Goal: Complete application form: Complete application form

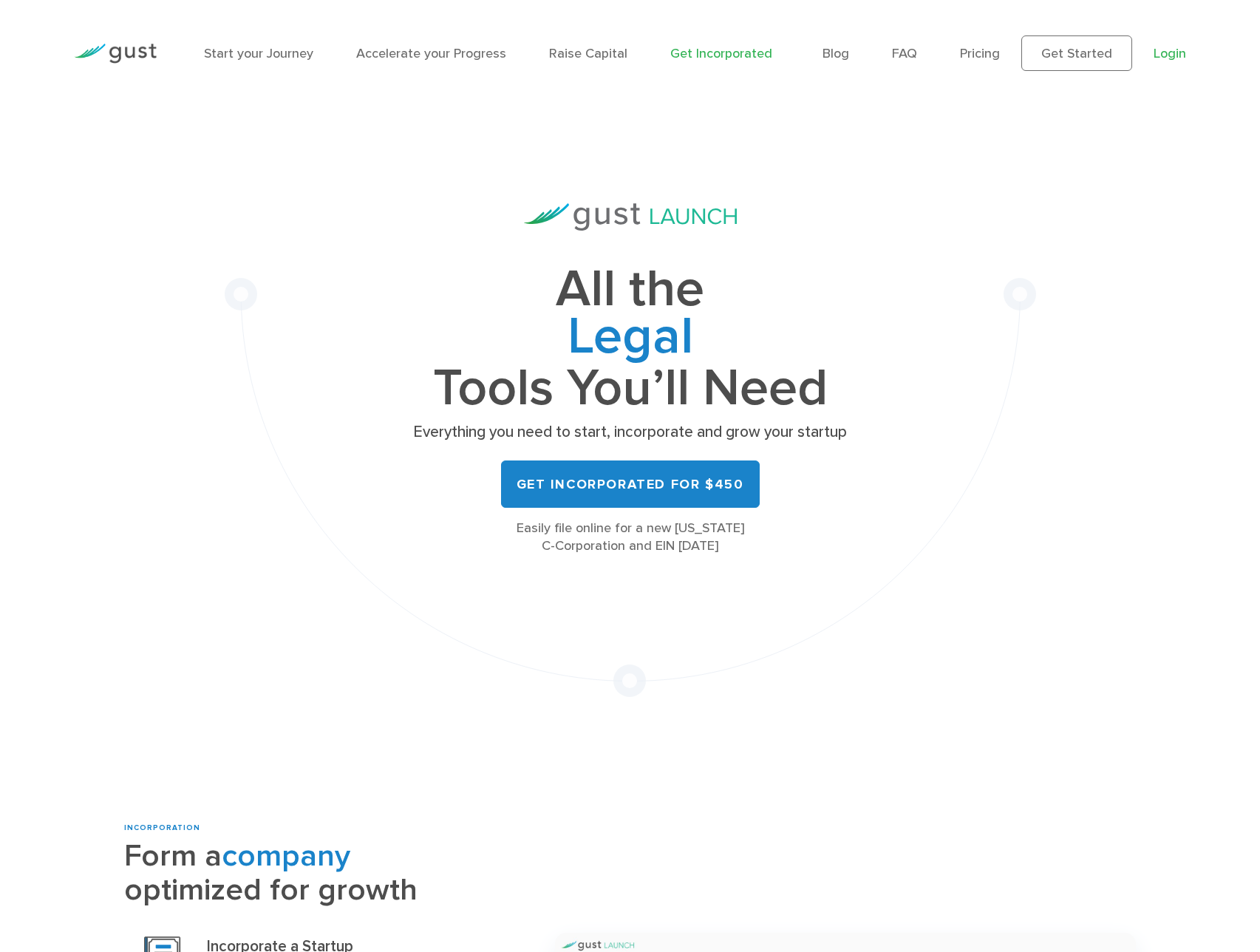
click at [1168, 57] on link "Login" at bounding box center [1170, 54] width 33 height 16
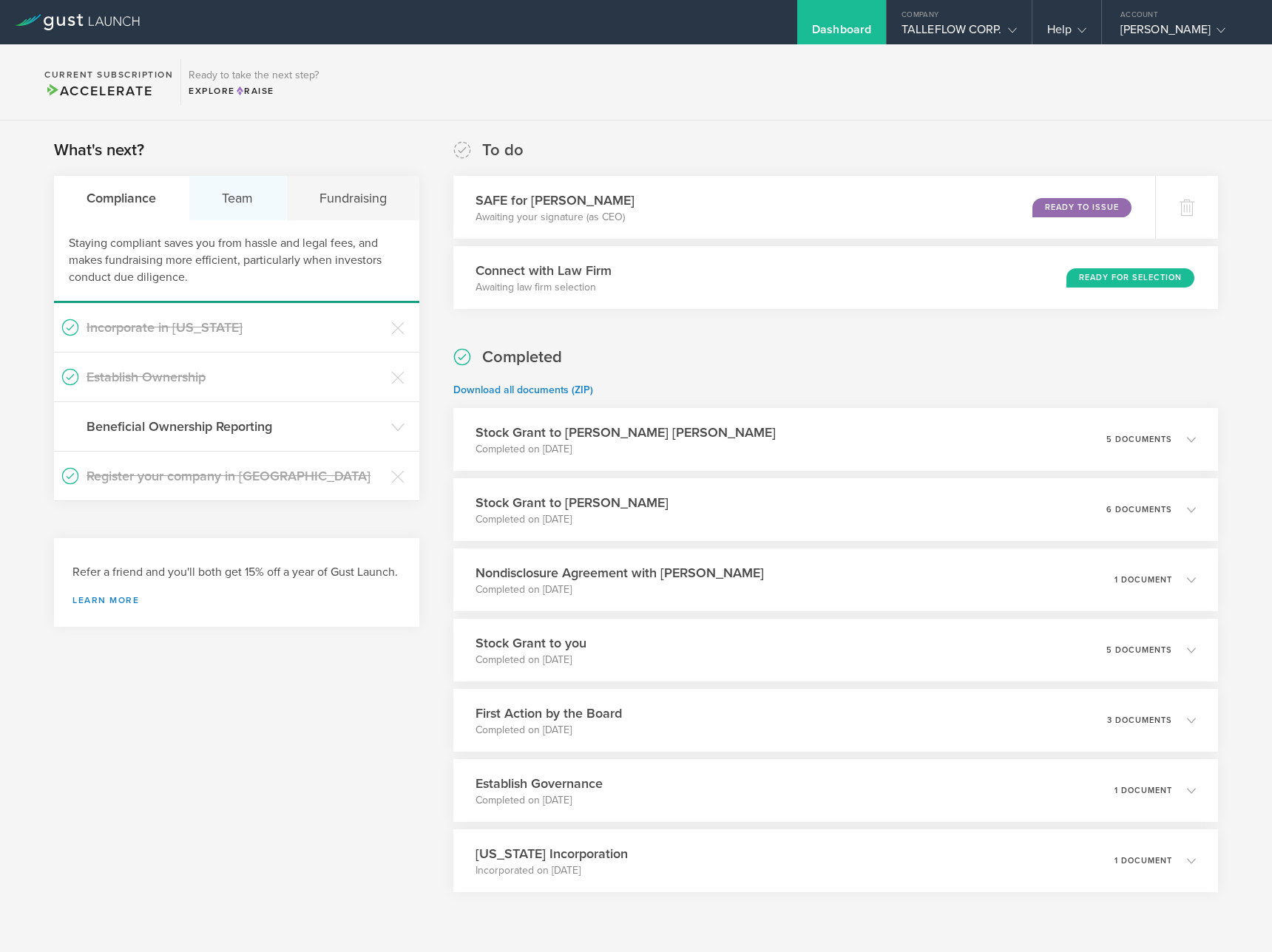
click at [239, 205] on div "Team" at bounding box center [238, 198] width 97 height 44
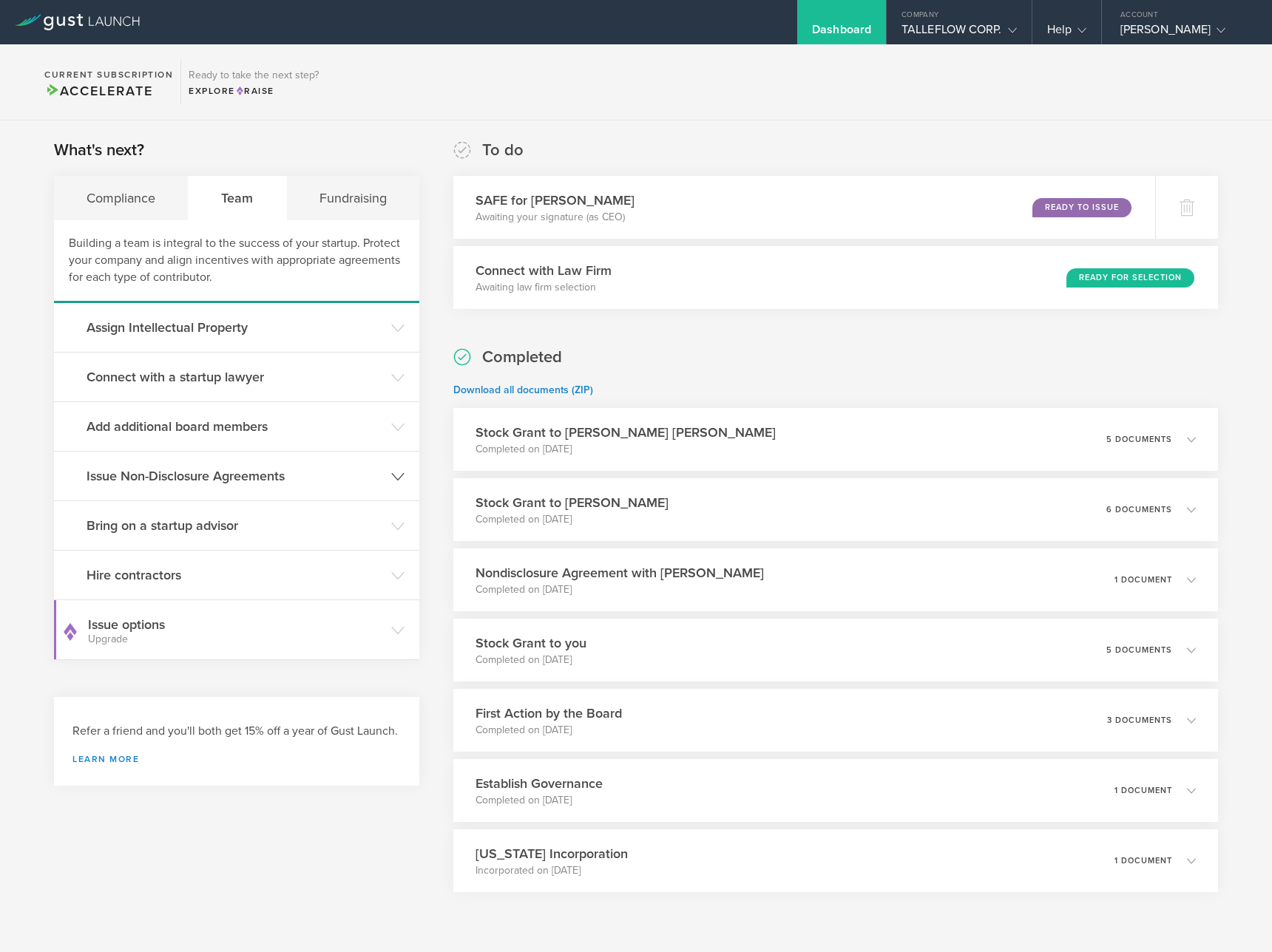
click at [276, 473] on h3 "Issue Non-Disclosure Agreements" at bounding box center [235, 476] width 297 height 19
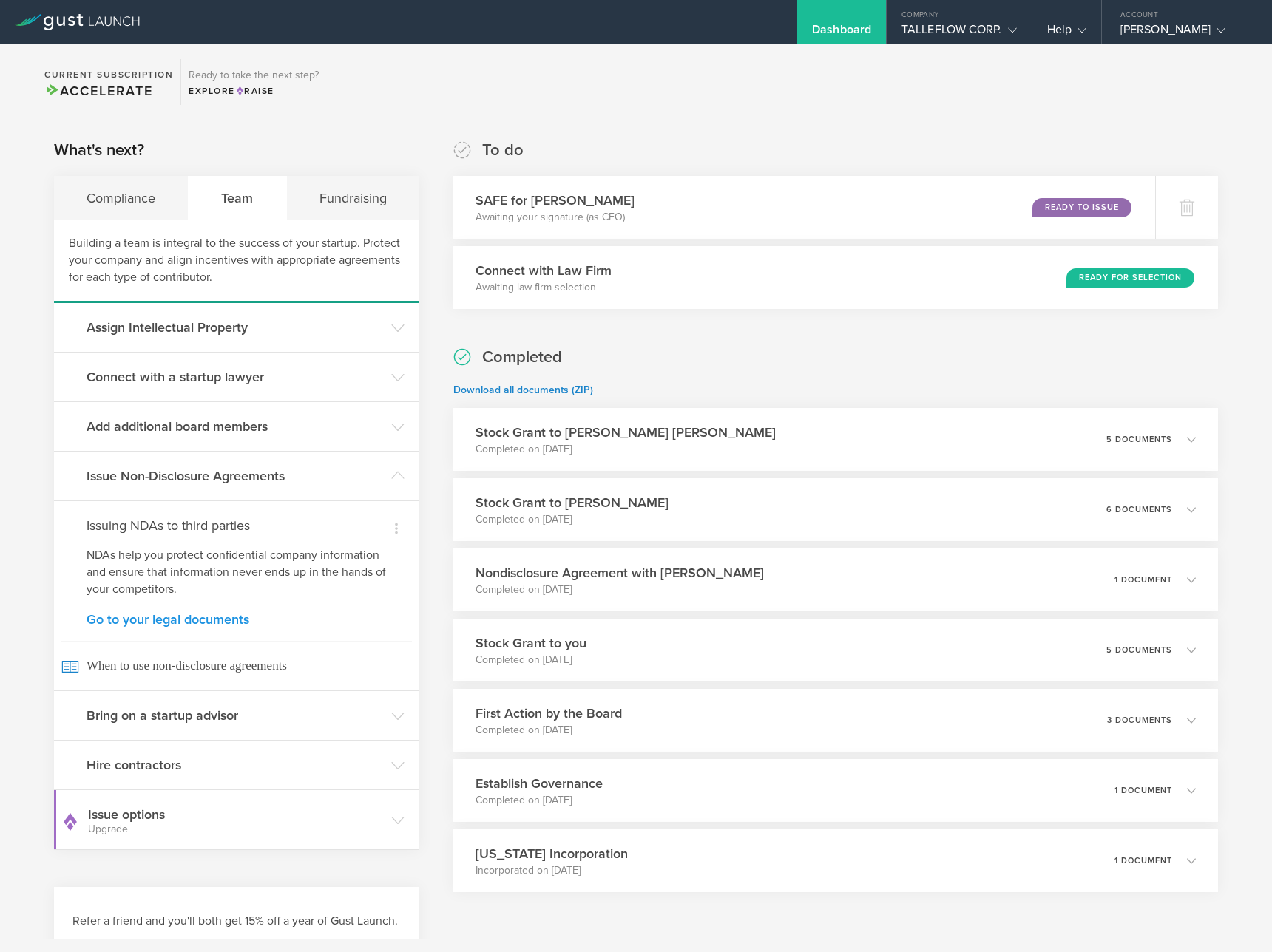
click at [224, 617] on link "Go to your legal documents" at bounding box center [236, 619] width 301 height 13
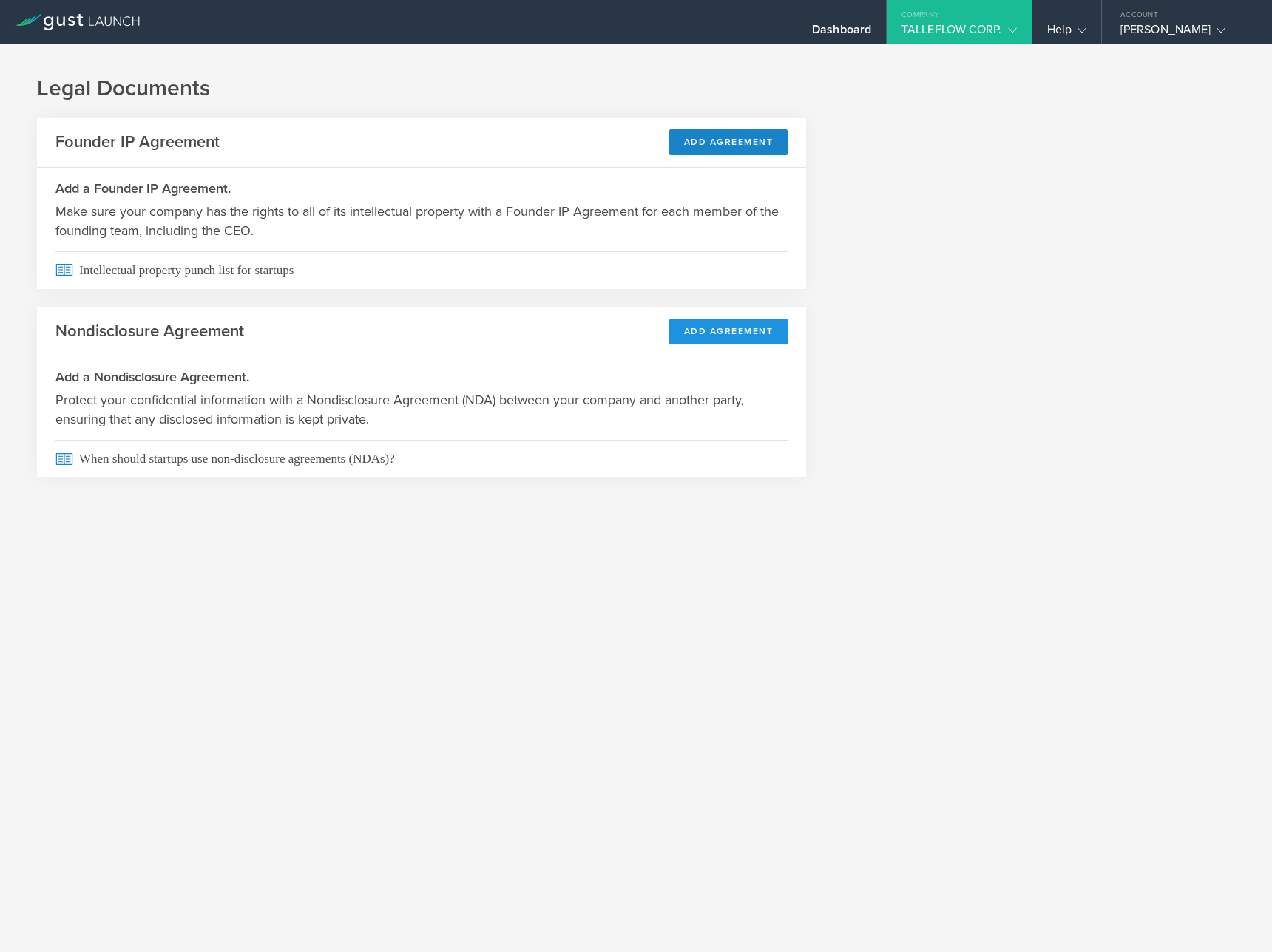
click at [728, 330] on button "Add Agreement" at bounding box center [728, 331] width 119 height 26
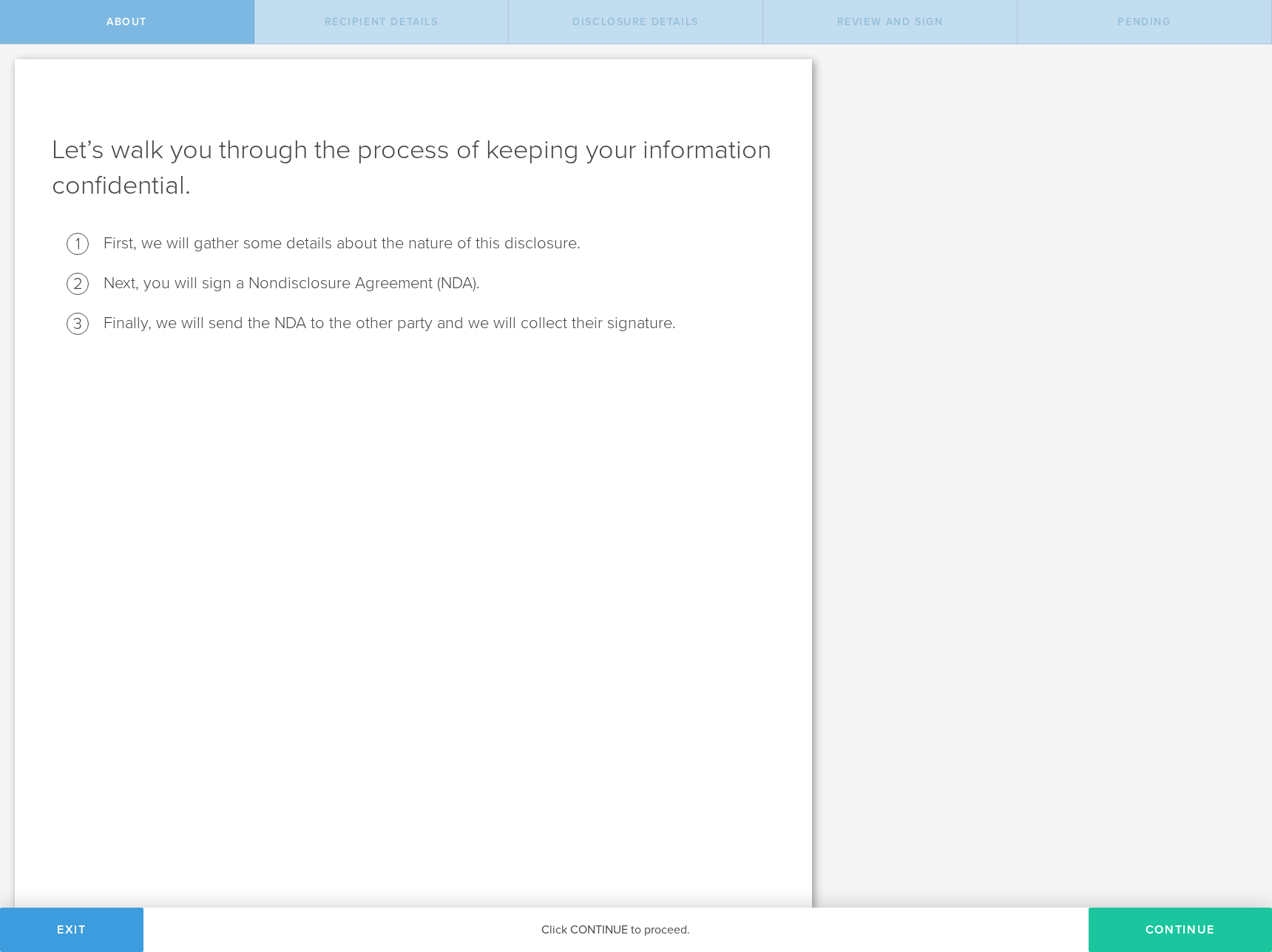
click at [1190, 933] on button "Continue" at bounding box center [1180, 929] width 183 height 44
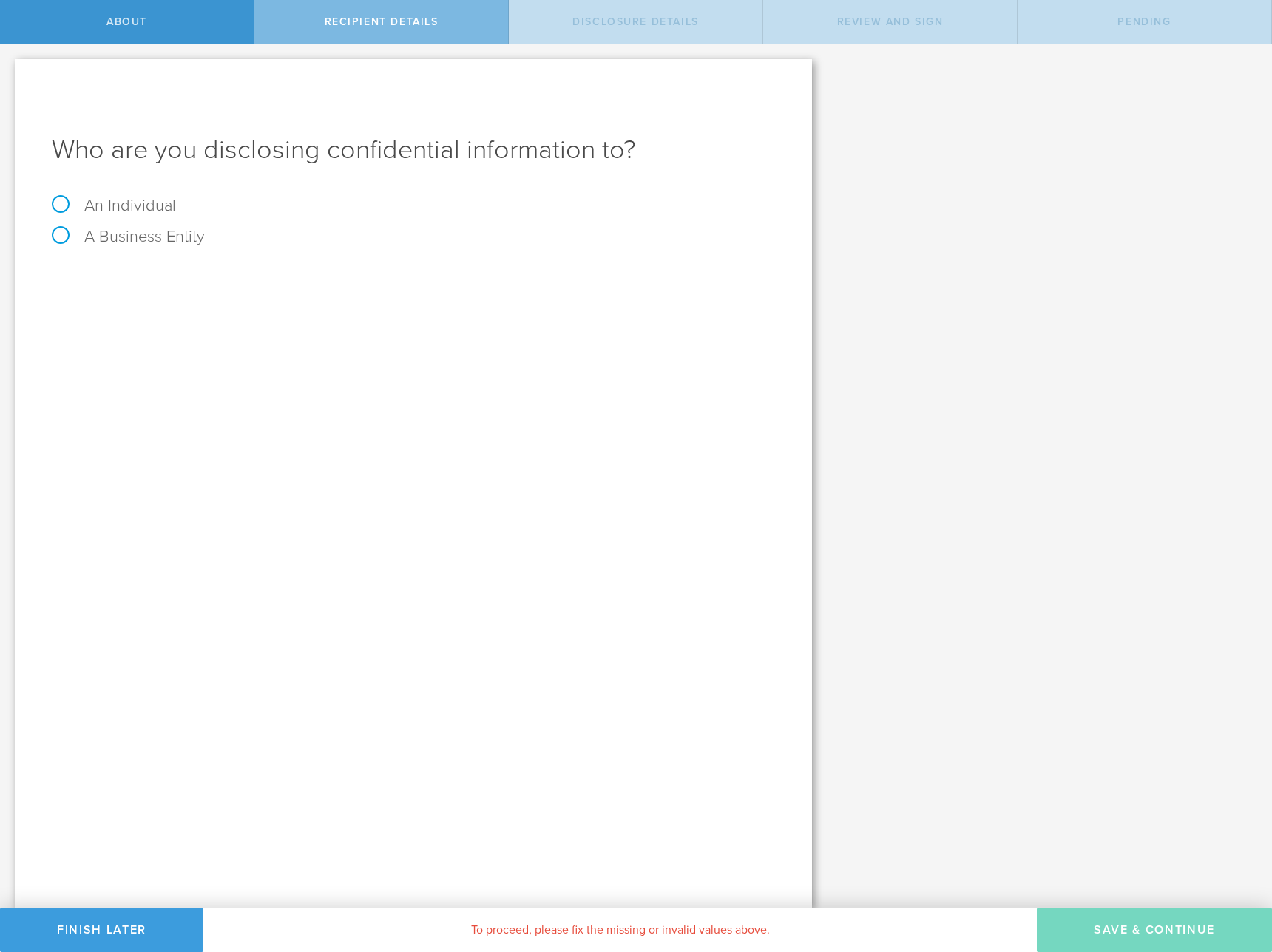
drag, startPoint x: 151, startPoint y: 208, endPoint x: 200, endPoint y: 252, distance: 65.9
click at [151, 208] on label "An Individual" at bounding box center [114, 205] width 124 height 19
click at [9, 68] on input "An Individual" at bounding box center [5, 56] width 9 height 23
radio input "true"
drag, startPoint x: 214, startPoint y: 332, endPoint x: 214, endPoint y: 323, distance: 9.0
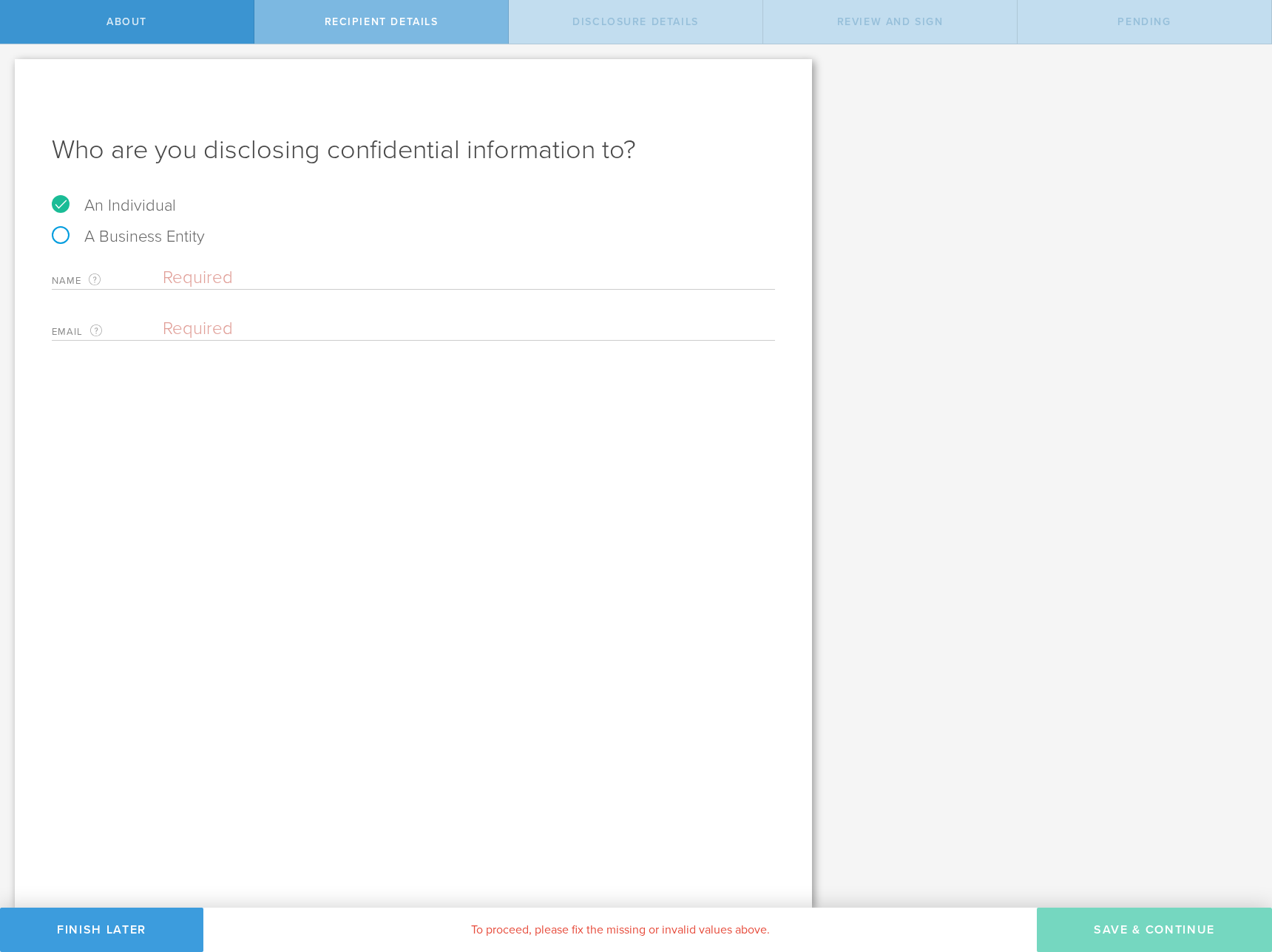
click at [214, 332] on input "email" at bounding box center [464, 328] width 605 height 23
paste input "ashish@snabbtech.com"
type input "ashish@snabbtech.com"
click at [220, 275] on input "text" at bounding box center [468, 278] width 612 height 23
type input "Ashish"
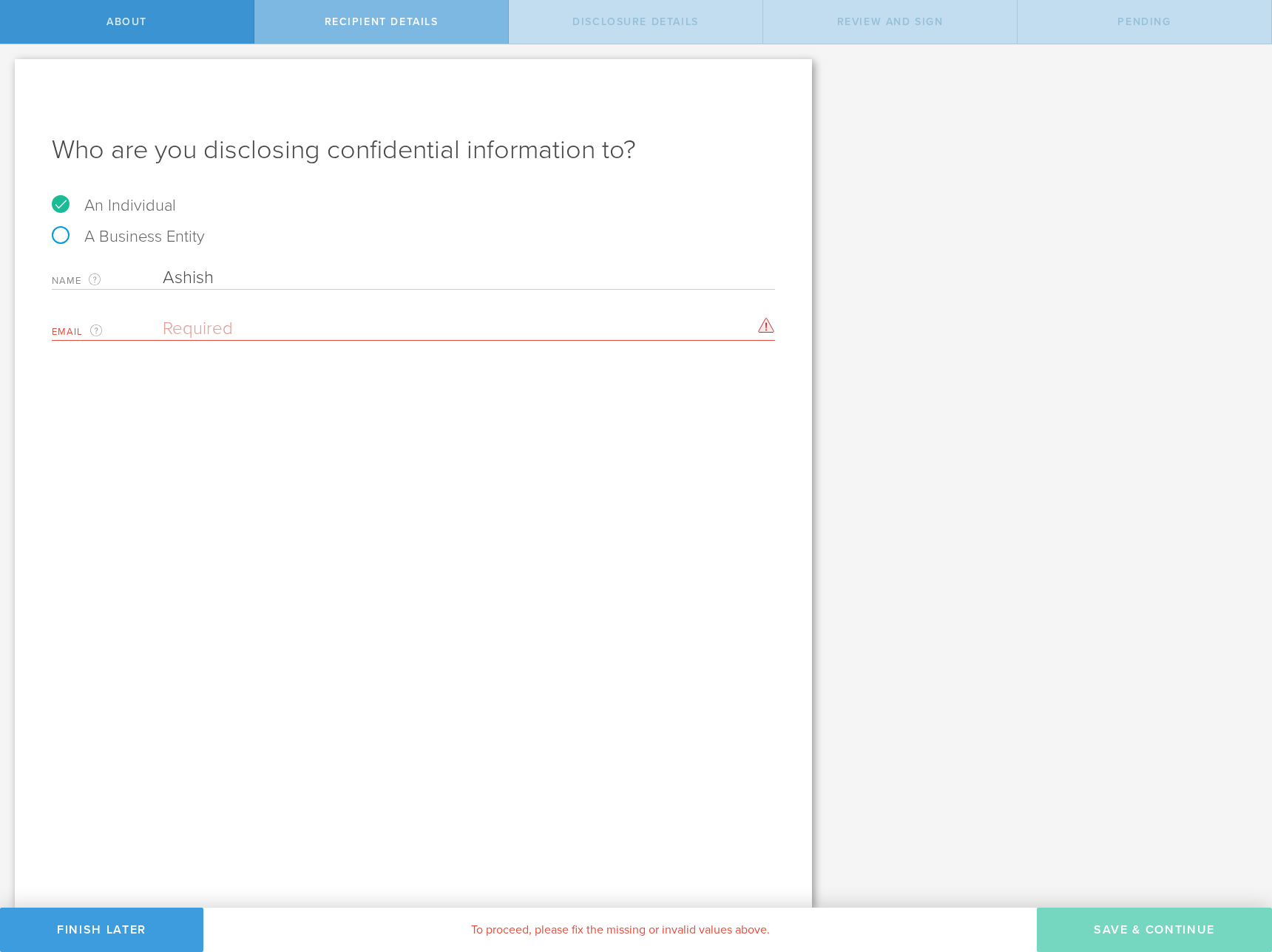
click at [292, 276] on input "Ashish" at bounding box center [468, 278] width 612 height 23
type input "Ashish Garg"
paste input "ashish@snabbtech.com"
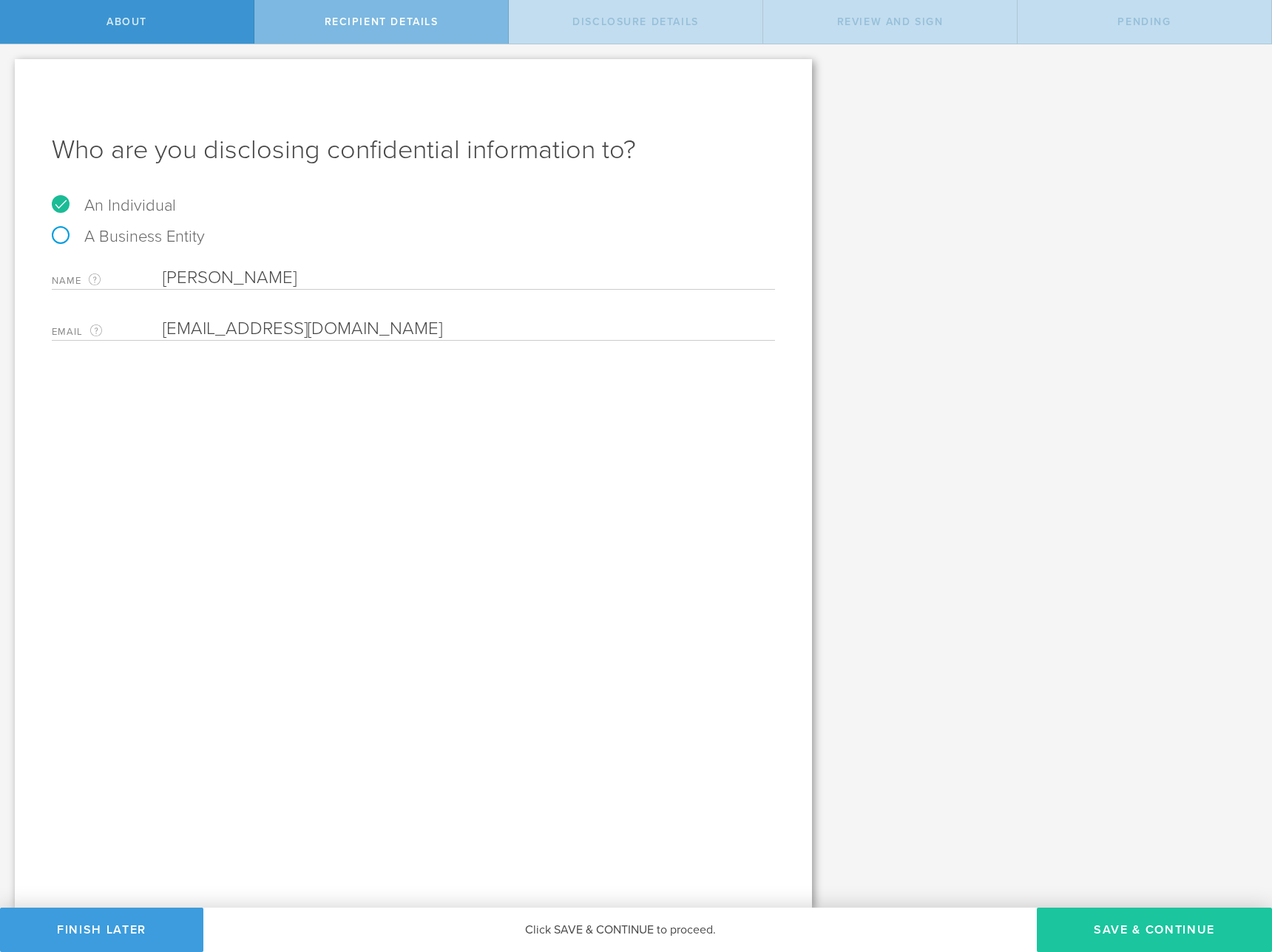
type input "ashish@snabbtech.com"
click at [1093, 930] on button "Save & Continue" at bounding box center [1154, 929] width 235 height 44
select select "string:5 years"
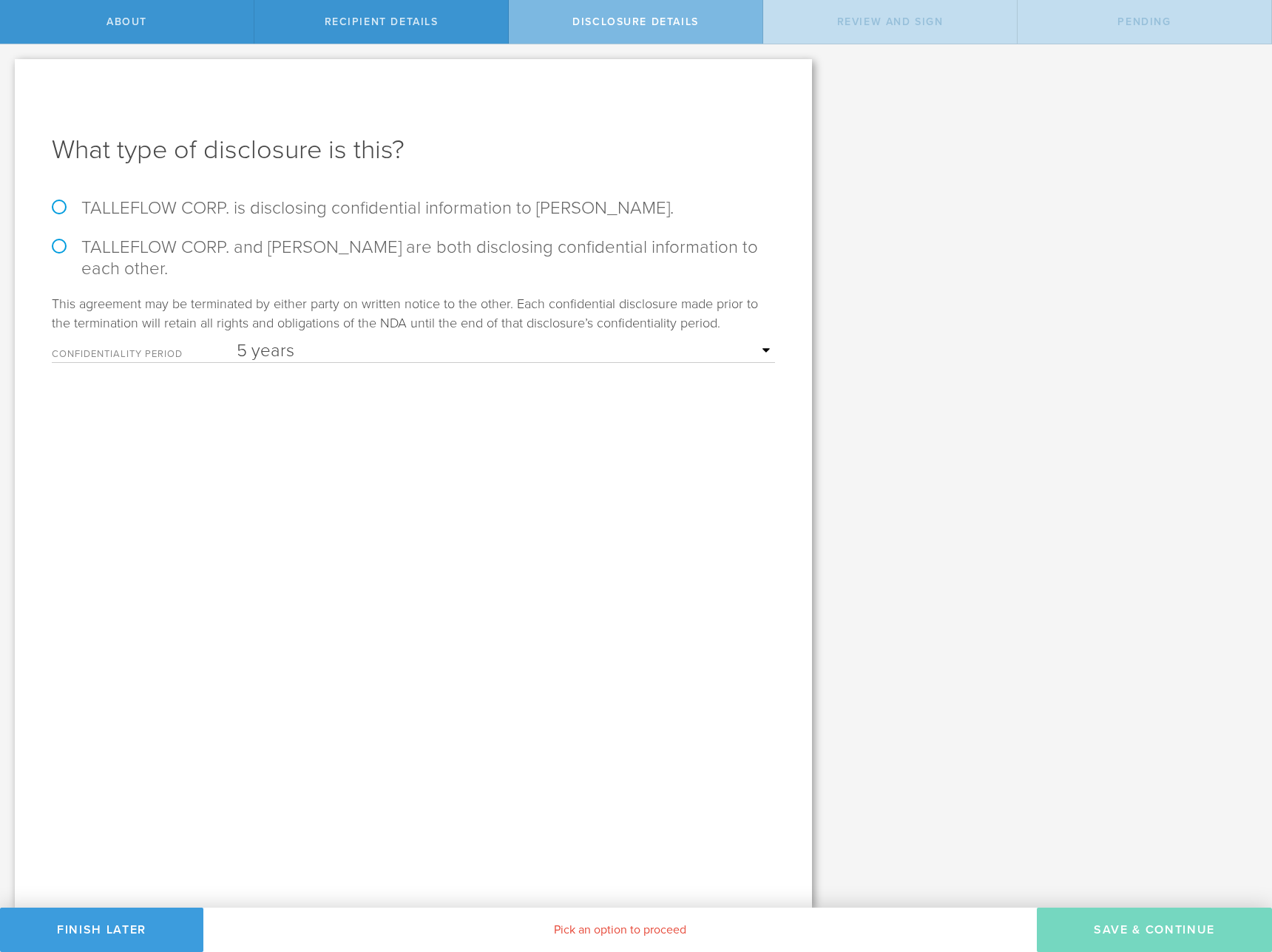
click at [388, 248] on label "TALLEFLOW CORP. and Ashish Garg are both disclosing confidential information to…" at bounding box center [413, 258] width 723 height 43
click at [9, 75] on input "TALLEFLOW CORP. and Ashish Garg are both disclosing confidential information to…" at bounding box center [5, 60] width 9 height 31
radio input "true"
click at [468, 348] on select "1 year 2 years 3 years 4 years 5 years" at bounding box center [506, 351] width 538 height 23
click at [1211, 928] on button "Save & Continue" at bounding box center [1154, 929] width 235 height 44
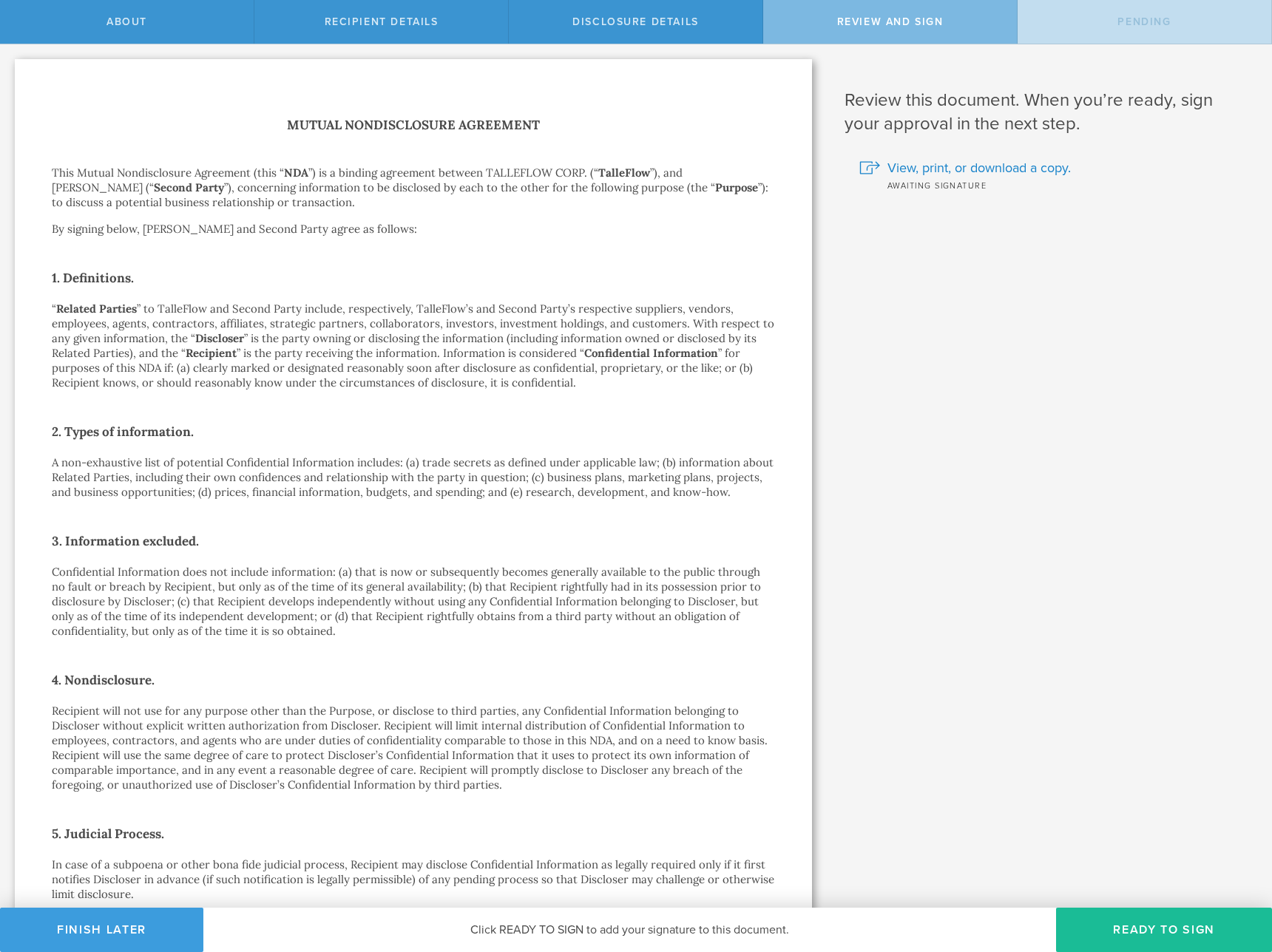
scroll to position [718, 0]
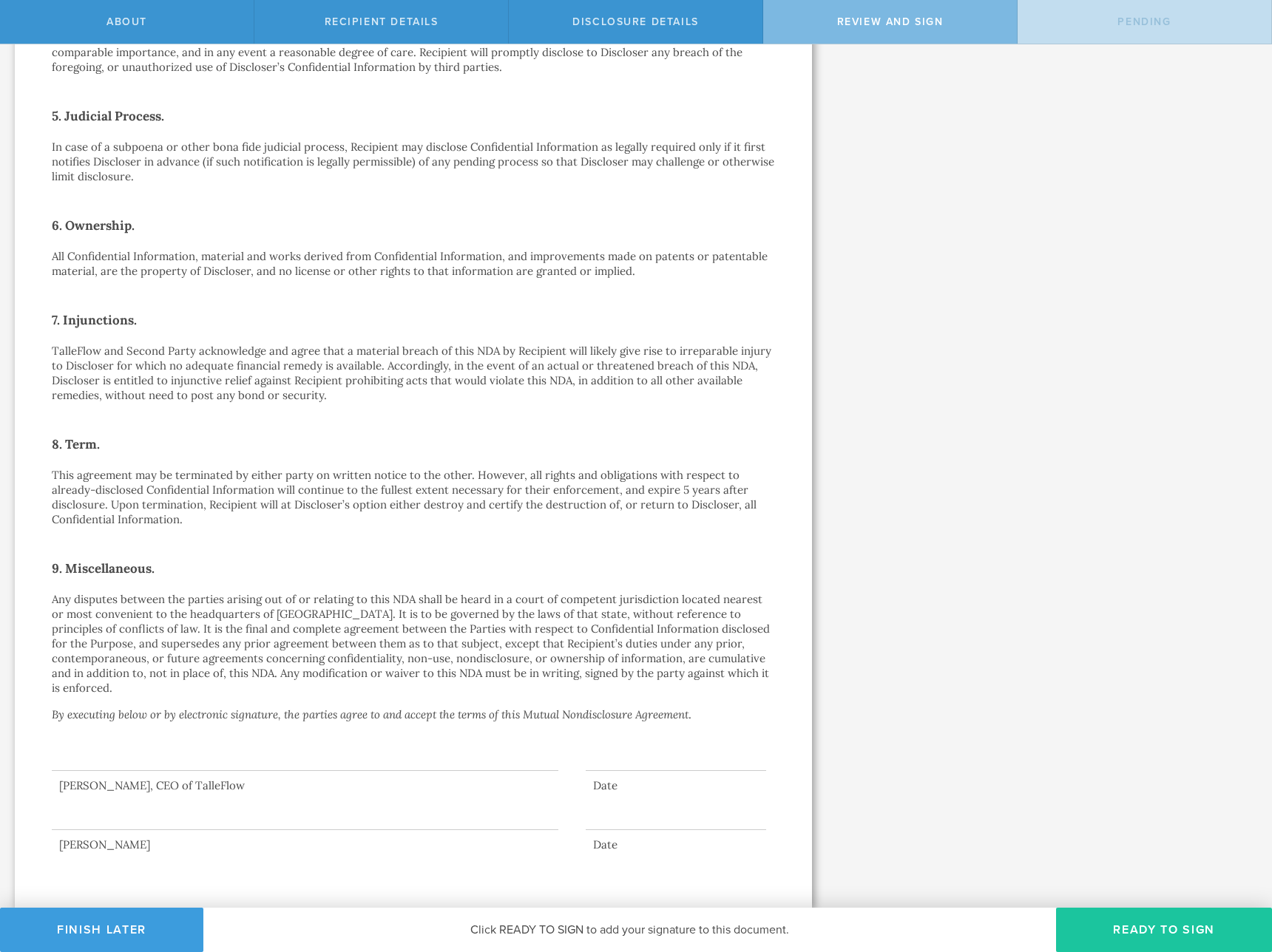
click at [1145, 936] on button "Ready to Sign" at bounding box center [1164, 929] width 216 height 44
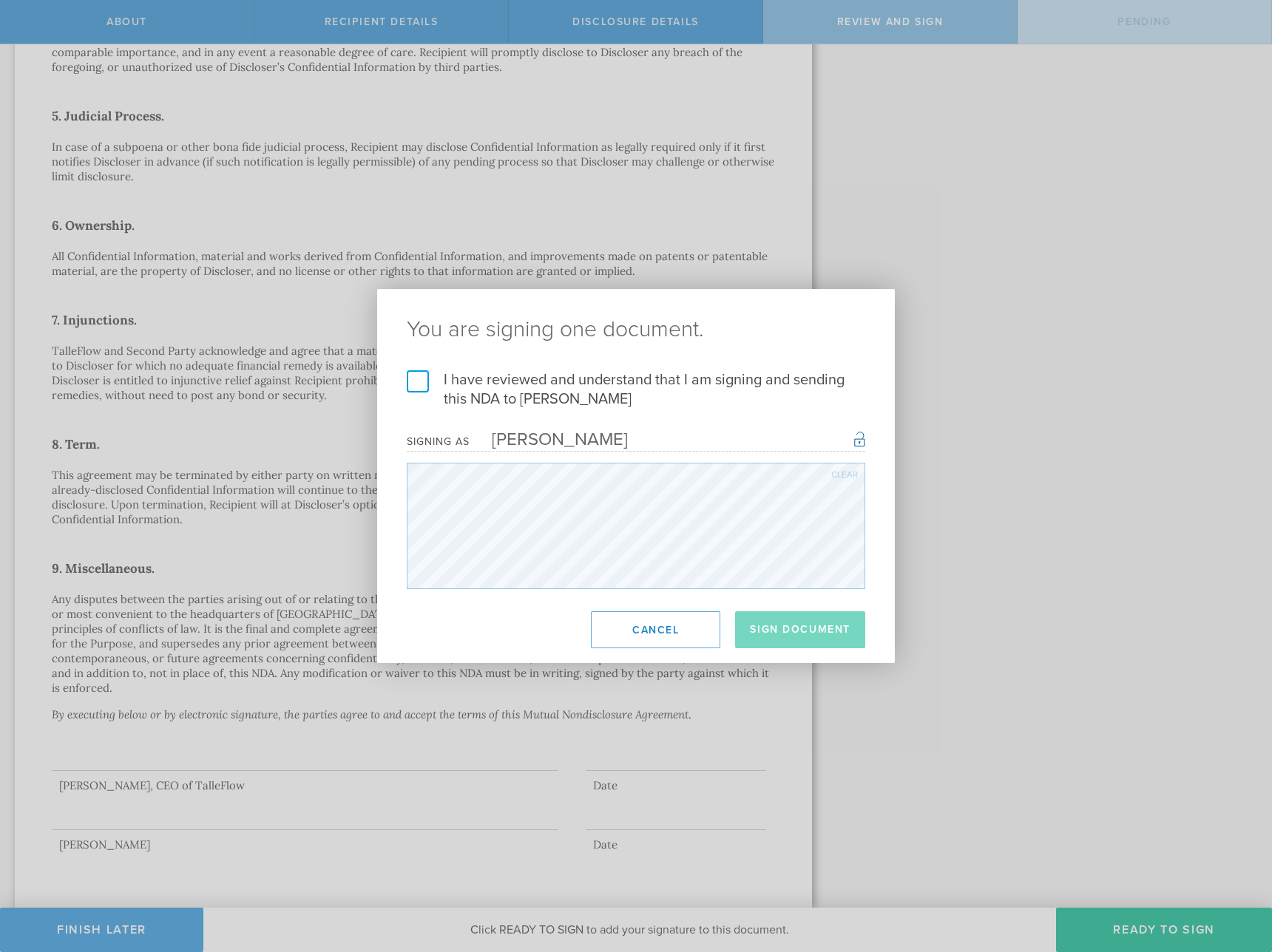
drag, startPoint x: 422, startPoint y: 380, endPoint x: 695, endPoint y: 609, distance: 356.3
click at [422, 380] on label "I have reviewed and understand that I am signing and sending this NDA to Ashish…" at bounding box center [636, 390] width 458 height 39
click at [0, 0] on input "I have reviewed and understand that I am signing and sending this NDA to Ashish…" at bounding box center [0, 0] width 0 height 0
click at [803, 635] on button "Sign Document" at bounding box center [800, 630] width 130 height 37
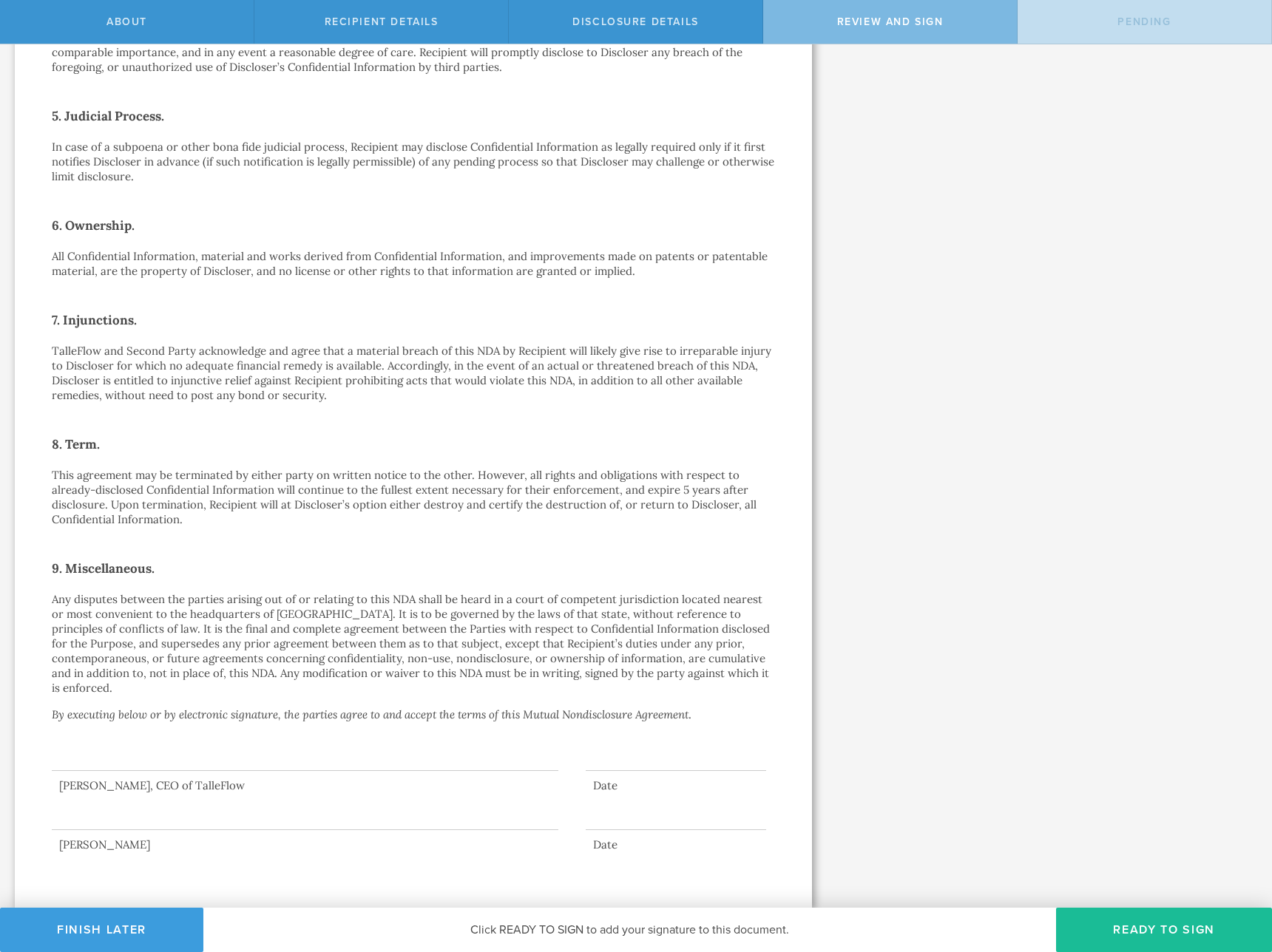
scroll to position [0, 0]
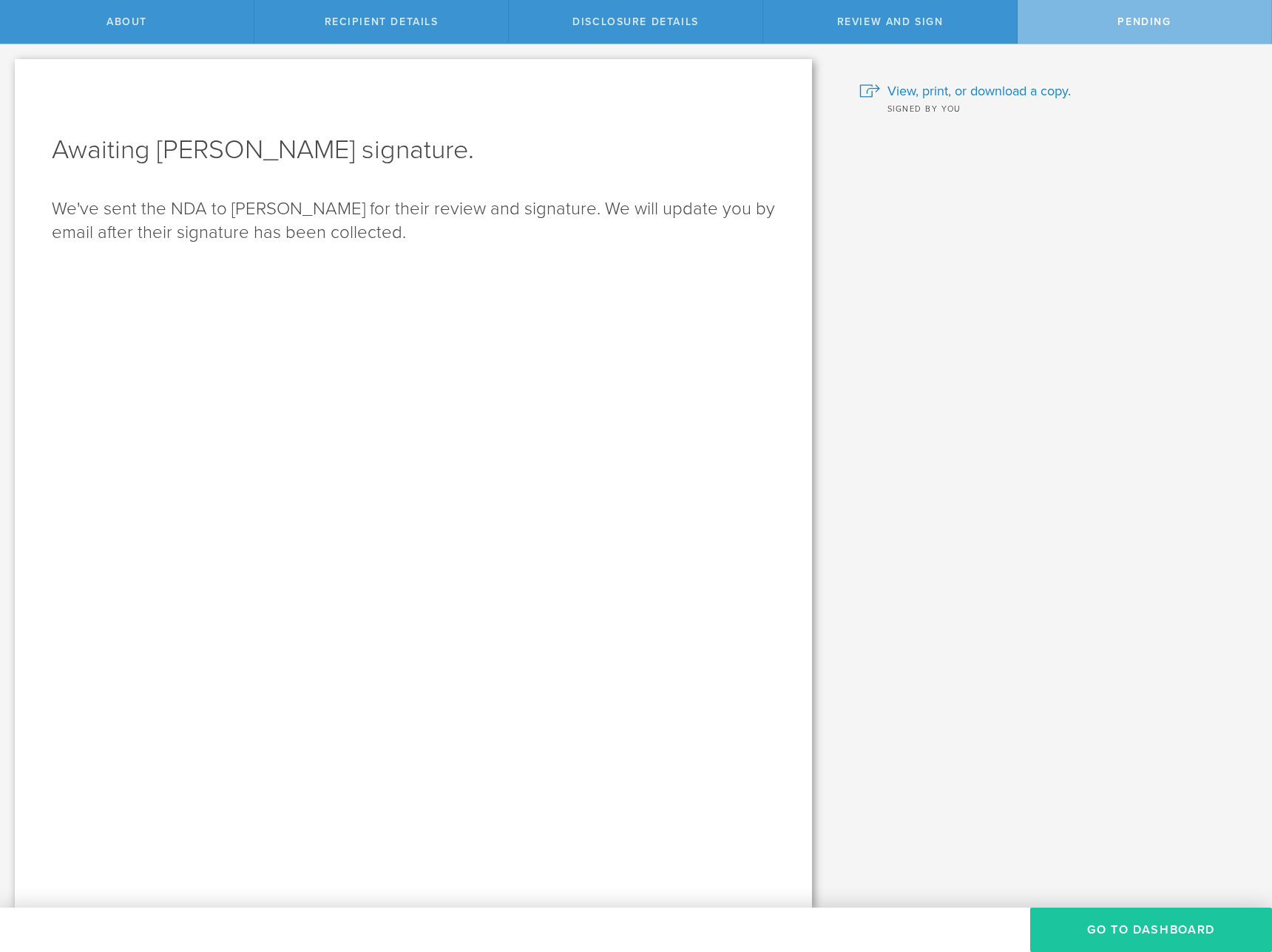
click at [1128, 927] on button "Go to dashboard" at bounding box center [1150, 929] width 242 height 44
